Goal: Task Accomplishment & Management: Manage account settings

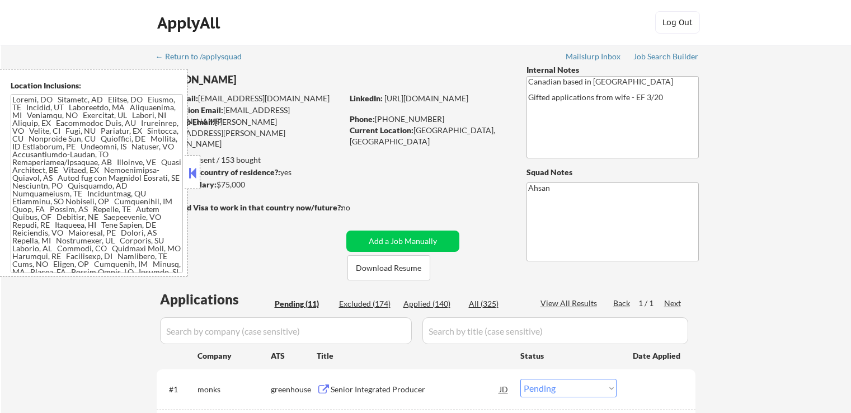
select select ""pending""
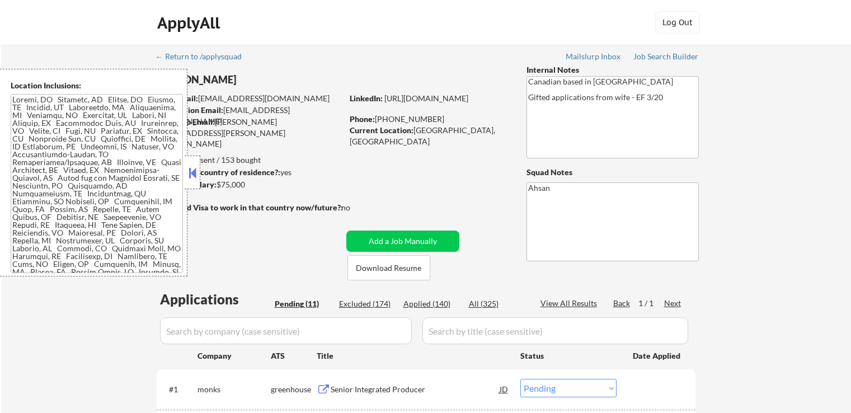
select select ""pending""
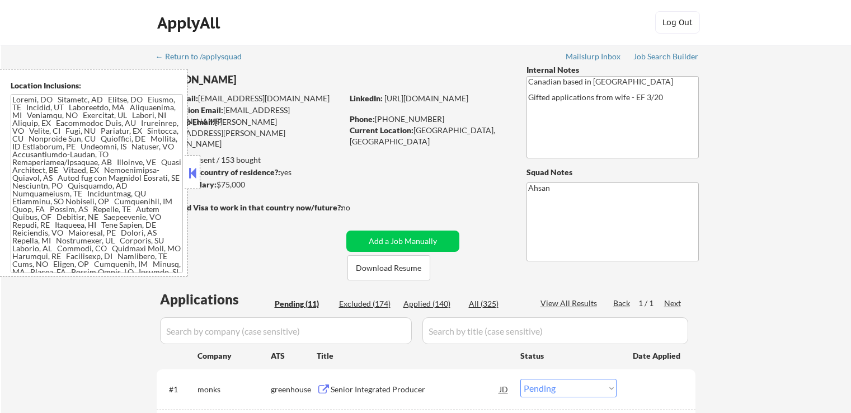
select select ""pending""
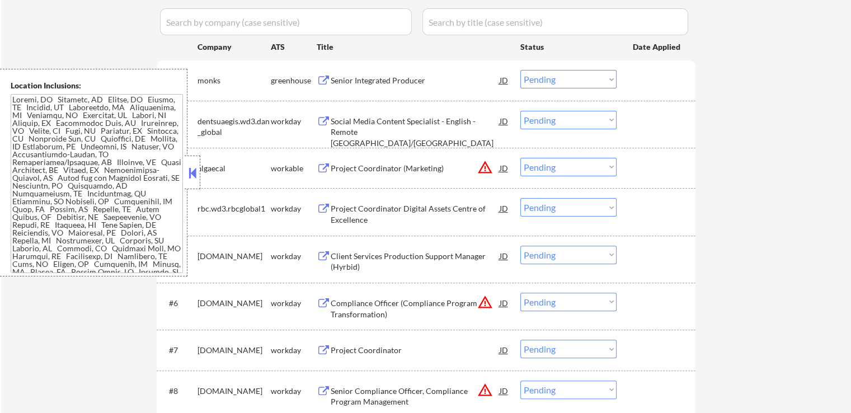
scroll to position [224, 0]
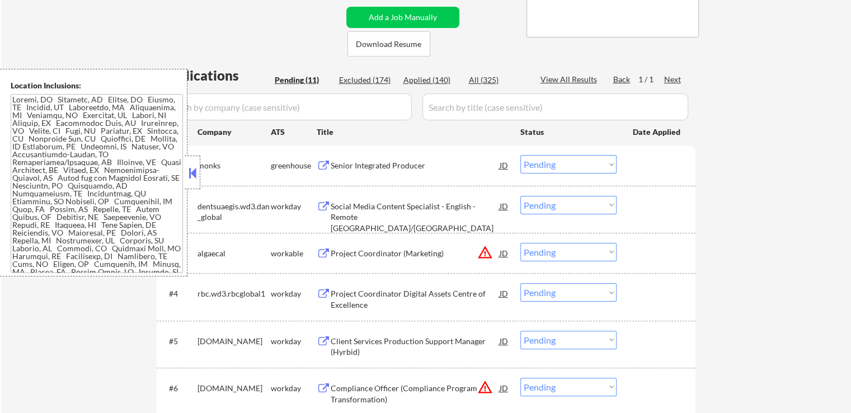
click at [318, 165] on button at bounding box center [324, 166] width 14 height 11
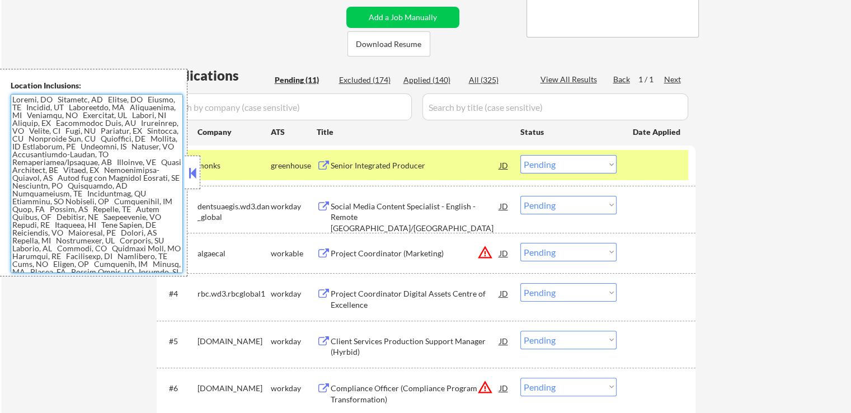
click at [802, 140] on div "← Return to /applysquad Mailslurp Inbox Job Search Builder [PERSON_NAME] User E…" at bounding box center [426, 257] width 850 height 873
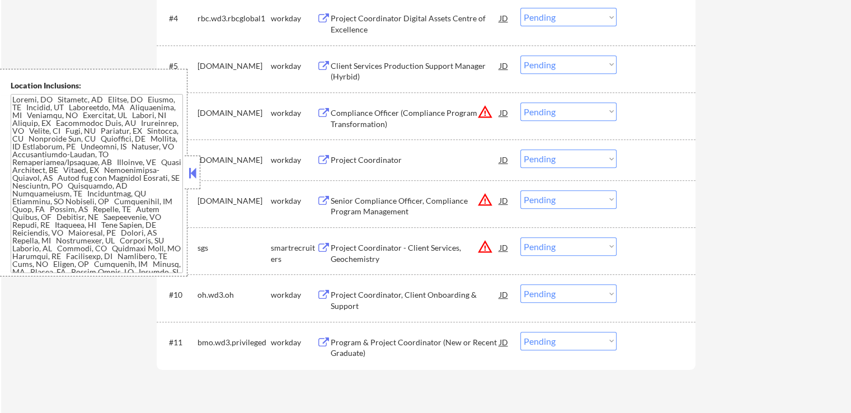
scroll to position [560, 0]
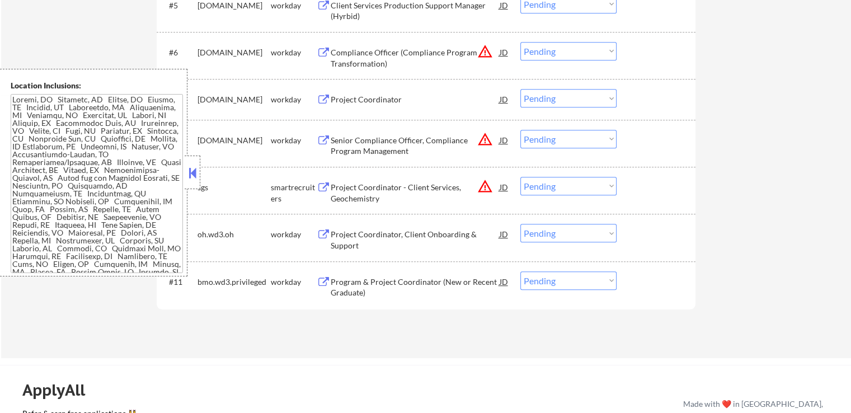
click at [334, 280] on div "Program & Project Coordinator (New or Recent Graduate)" at bounding box center [415, 287] width 169 height 22
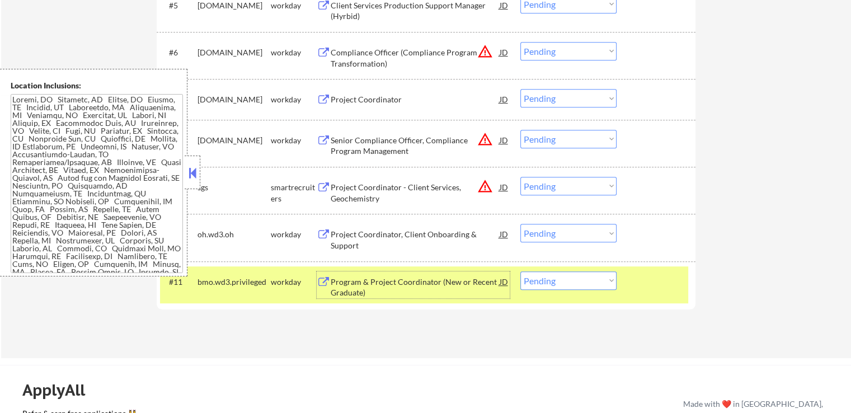
click at [585, 276] on select "Choose an option... Pending Applied Excluded (Questions) Excluded (Expired) Exc…" at bounding box center [568, 280] width 96 height 18
select select ""excluded__expired_""
click at [520, 271] on select "Choose an option... Pending Applied Excluded (Questions) Excluded (Expired) Exc…" at bounding box center [568, 280] width 96 height 18
click at [325, 233] on button at bounding box center [324, 234] width 14 height 11
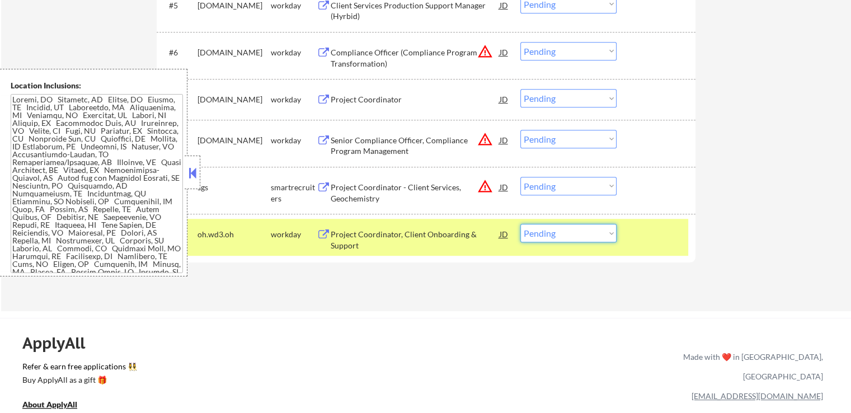
drag, startPoint x: 570, startPoint y: 234, endPoint x: 569, endPoint y: 240, distance: 6.2
click at [570, 236] on select "Choose an option... Pending Applied Excluded (Questions) Excluded (Expired) Exc…" at bounding box center [568, 233] width 96 height 18
select select ""excluded""
click at [520, 224] on select "Choose an option... Pending Applied Excluded (Questions) Excluded (Expired) Exc…" at bounding box center [568, 233] width 96 height 18
click at [537, 184] on select "Choose an option... Pending Applied Excluded (Questions) Excluded (Expired) Exc…" at bounding box center [568, 186] width 96 height 18
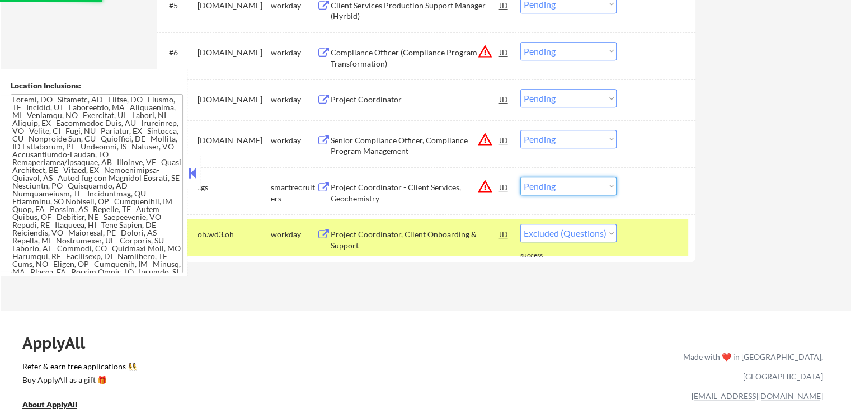
select select ""excluded__location_""
click at [520, 177] on select "Choose an option... Pending Applied Excluded (Questions) Excluded (Expired) Exc…" at bounding box center [568, 186] width 96 height 18
drag, startPoint x: 555, startPoint y: 141, endPoint x: 554, endPoint y: 147, distance: 5.7
click at [555, 141] on select "Choose an option... Pending Applied Excluded (Questions) Excluded (Expired) Exc…" at bounding box center [568, 139] width 96 height 18
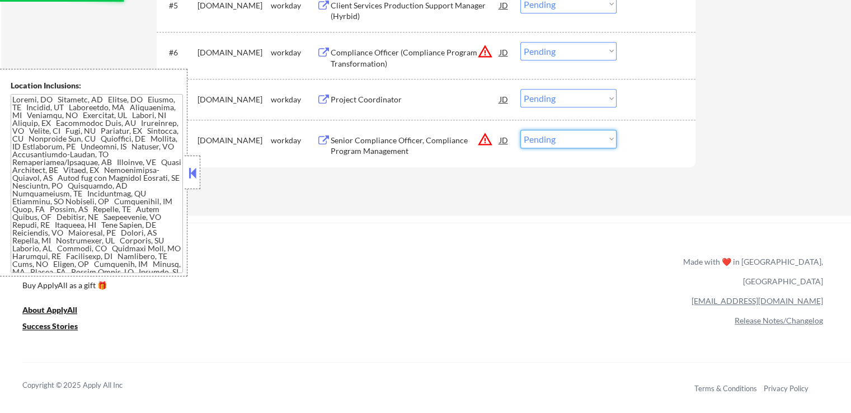
select select ""excluded__location_""
click at [520, 130] on select "Choose an option... Pending Applied Excluded (Questions) Excluded (Expired) Exc…" at bounding box center [568, 139] width 96 height 18
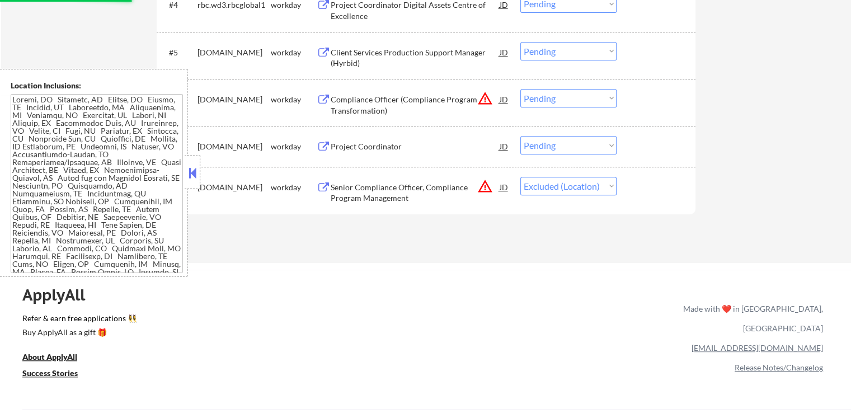
scroll to position [448, 0]
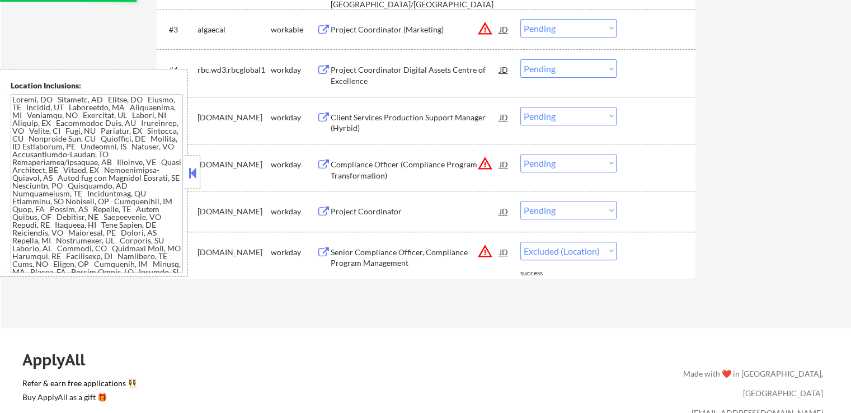
click at [542, 162] on select "Choose an option... Pending Applied Excluded (Questions) Excluded (Expired) Exc…" at bounding box center [568, 163] width 96 height 18
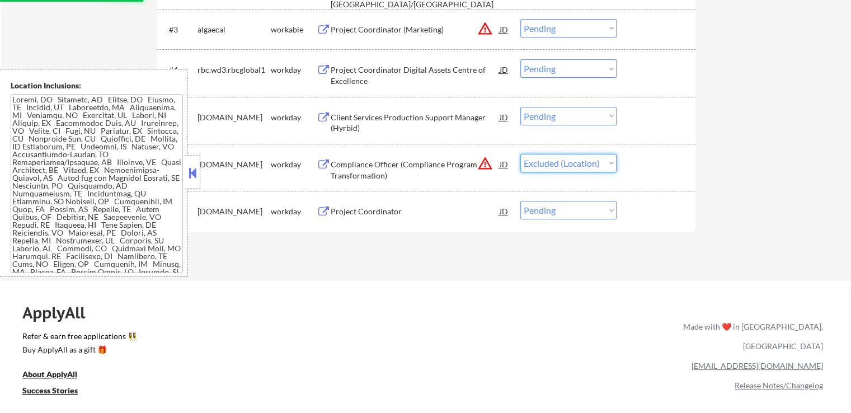
click at [520, 154] on select "Choose an option... Pending Applied Excluded (Questions) Excluded (Expired) Exc…" at bounding box center [568, 163] width 96 height 18
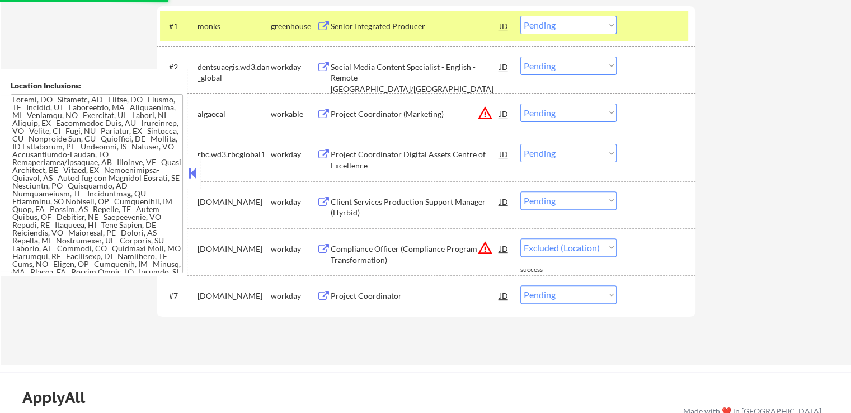
scroll to position [336, 0]
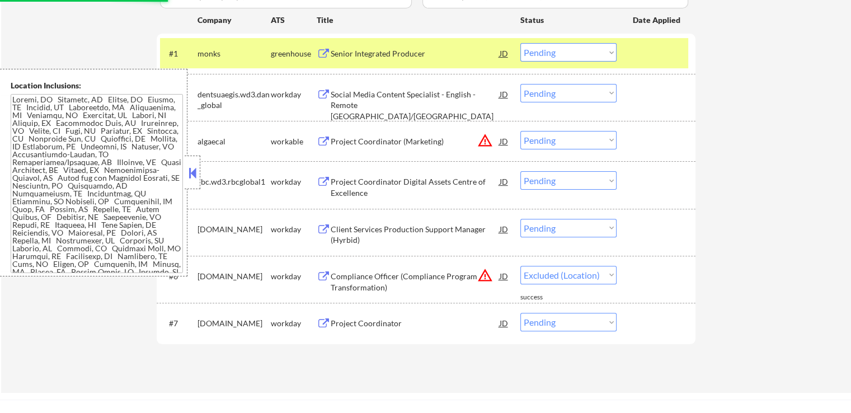
select select ""pending""
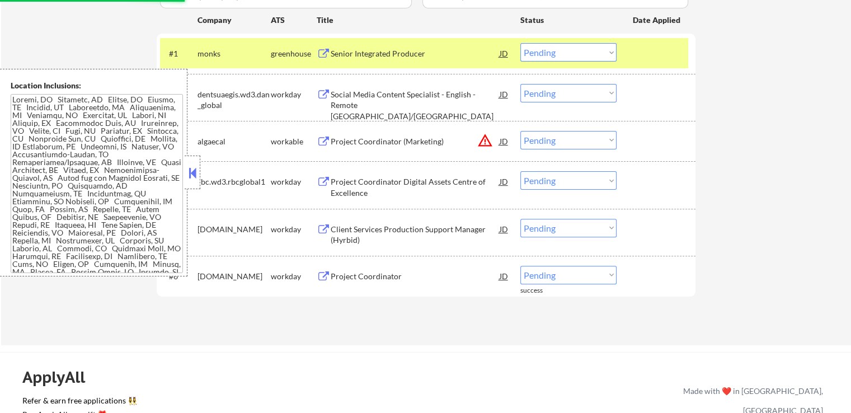
click at [548, 137] on select "Choose an option... Pending Applied Excluded (Questions) Excluded (Expired) Exc…" at bounding box center [568, 140] width 96 height 18
click at [520, 131] on select "Choose an option... Pending Applied Excluded (Questions) Excluded (Expired) Exc…" at bounding box center [568, 140] width 96 height 18
select select ""pending""
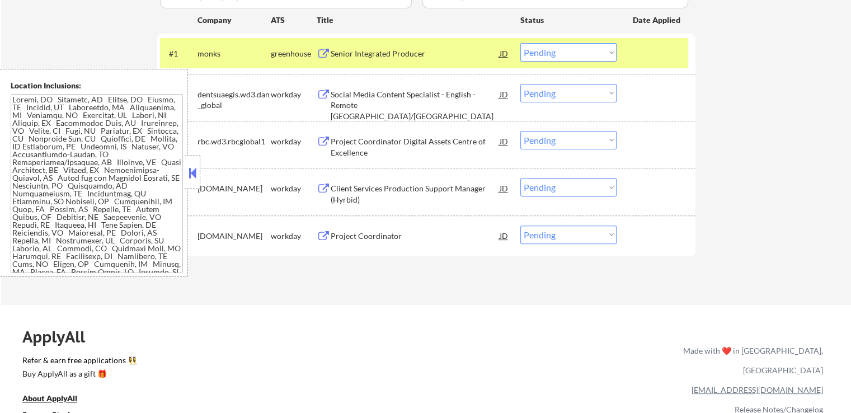
click at [323, 235] on button at bounding box center [324, 236] width 14 height 11
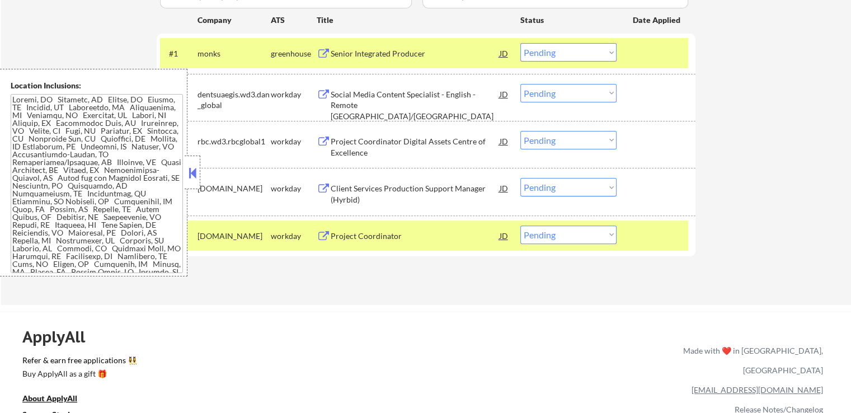
drag, startPoint x: 578, startPoint y: 234, endPoint x: 578, endPoint y: 242, distance: 7.8
click at [578, 237] on select "Choose an option... Pending Applied Excluded (Questions) Excluded (Expired) Exc…" at bounding box center [568, 235] width 96 height 18
select select ""excluded__expired_""
click at [520, 226] on select "Choose an option... Pending Applied Excluded (Questions) Excluded (Expired) Exc…" at bounding box center [568, 235] width 96 height 18
click at [327, 191] on button at bounding box center [324, 189] width 14 height 11
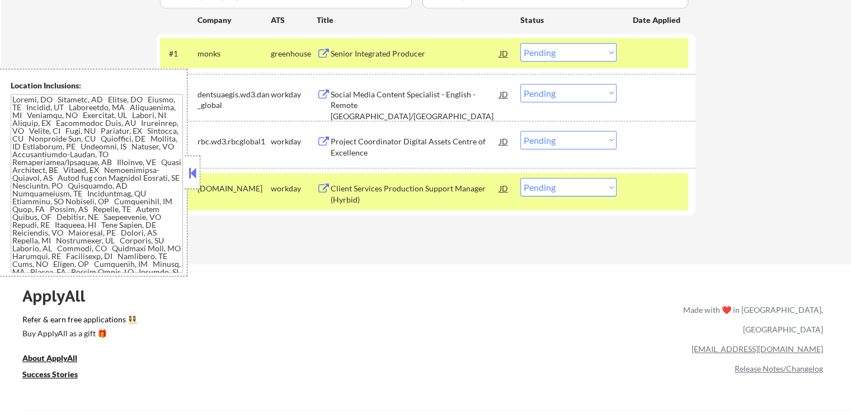
drag, startPoint x: 537, startPoint y: 188, endPoint x: 538, endPoint y: 195, distance: 7.5
click at [537, 188] on select "Choose an option... Pending Applied Excluded (Questions) Excluded (Expired) Exc…" at bounding box center [568, 187] width 96 height 18
select select ""applied""
click at [520, 178] on select "Choose an option... Pending Applied Excluded (Questions) Excluded (Expired) Exc…" at bounding box center [568, 187] width 96 height 18
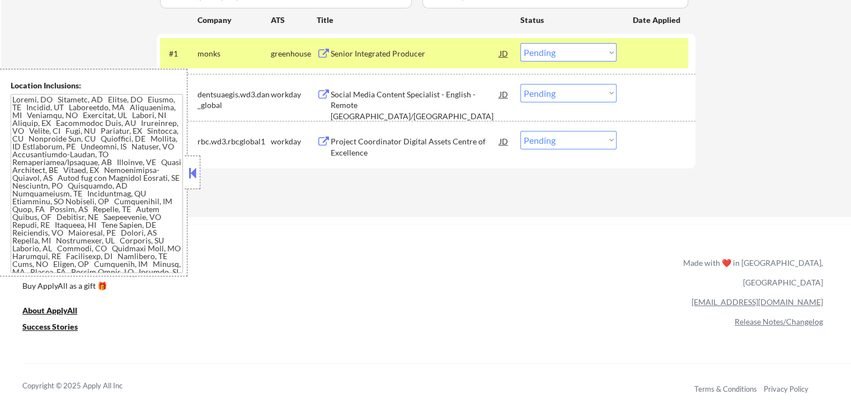
click at [322, 140] on button at bounding box center [324, 142] width 14 height 11
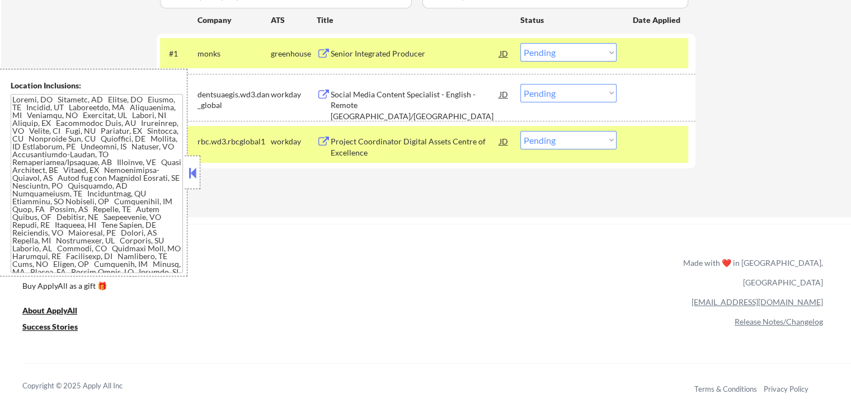
click at [579, 139] on select "Choose an option... Pending Applied Excluded (Questions) Excluded (Expired) Exc…" at bounding box center [568, 140] width 96 height 18
select select ""applied""
click at [520, 131] on select "Choose an option... Pending Applied Excluded (Questions) Excluded (Expired) Exc…" at bounding box center [568, 140] width 96 height 18
click at [599, 54] on select "Choose an option... Pending Applied Excluded (Questions) Excluded (Expired) Exc…" at bounding box center [568, 52] width 96 height 18
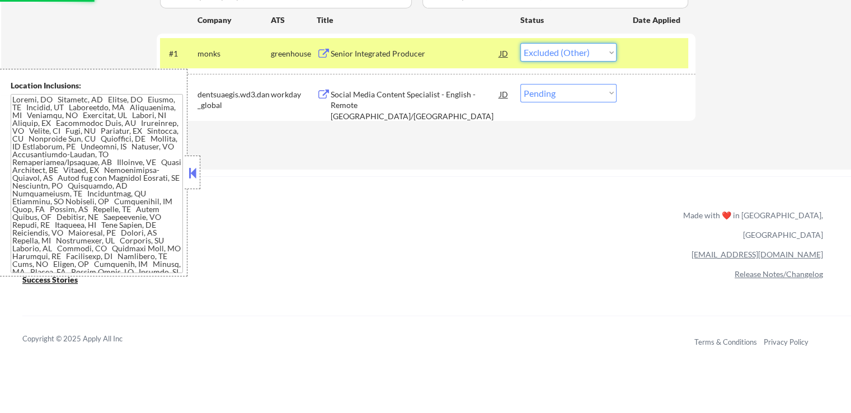
click at [520, 43] on select "Choose an option... Pending Applied Excluded (Questions) Excluded (Expired) Exc…" at bounding box center [568, 52] width 96 height 18
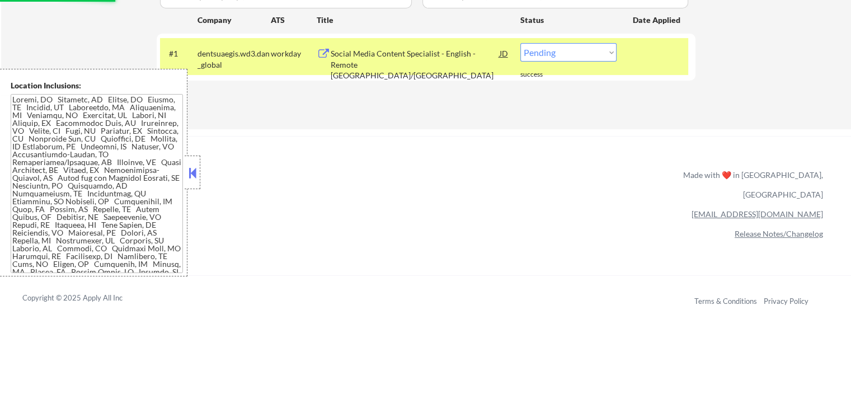
click at [320, 53] on button at bounding box center [324, 54] width 14 height 11
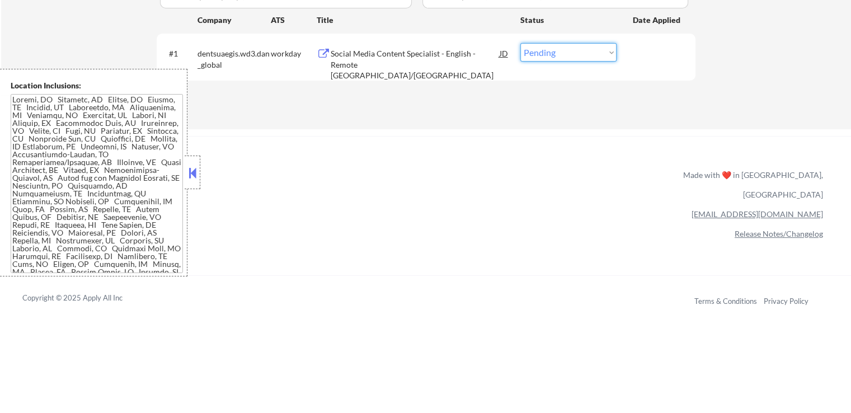
click at [564, 57] on select "Choose an option... Pending Applied Excluded (Questions) Excluded (Expired) Exc…" at bounding box center [568, 52] width 96 height 18
select select ""excluded__salary_""
click at [520, 43] on select "Choose an option... Pending Applied Excluded (Questions) Excluded (Expired) Exc…" at bounding box center [568, 52] width 96 height 18
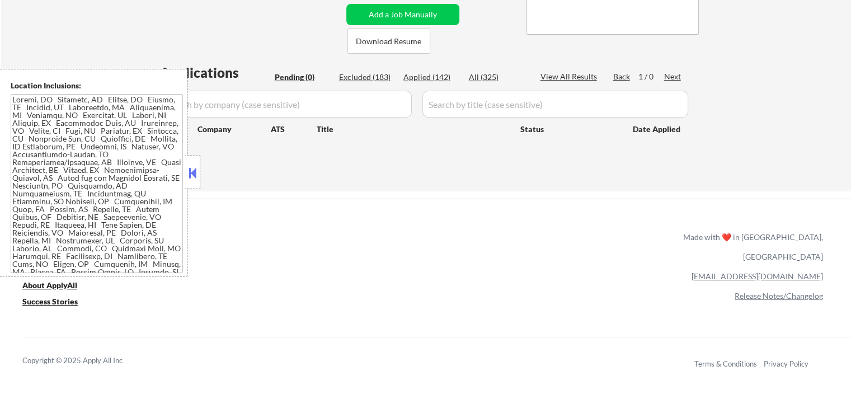
scroll to position [168, 0]
